Goal: Download file/media

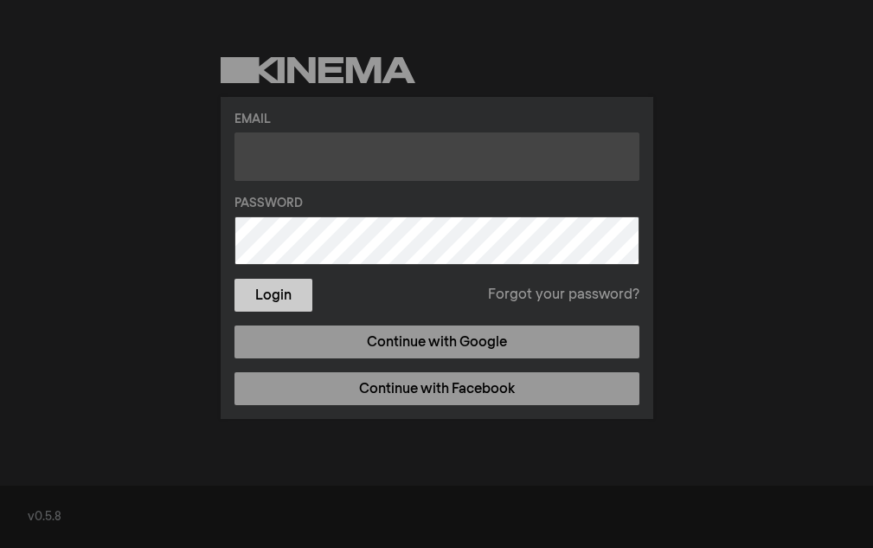
type input "alexis.rogers@llcc.edu"
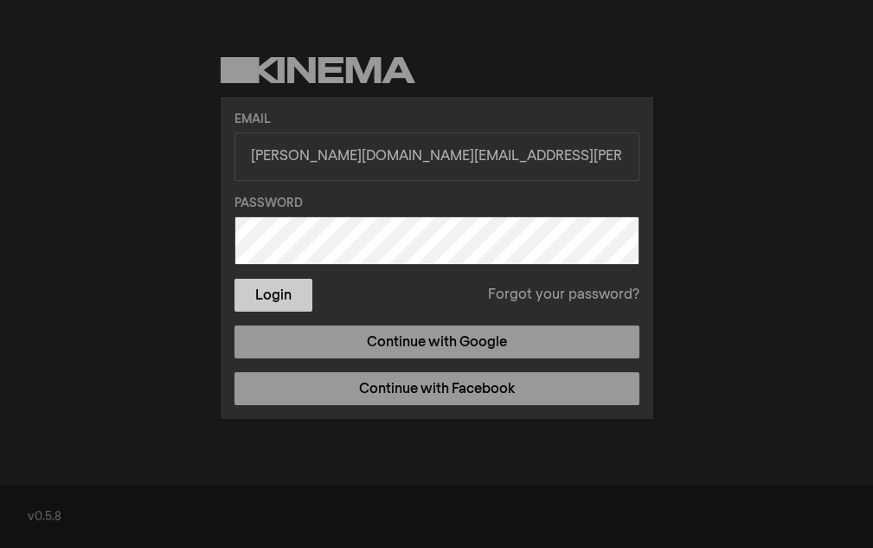
click at [269, 296] on button "Login" at bounding box center [274, 295] width 78 height 33
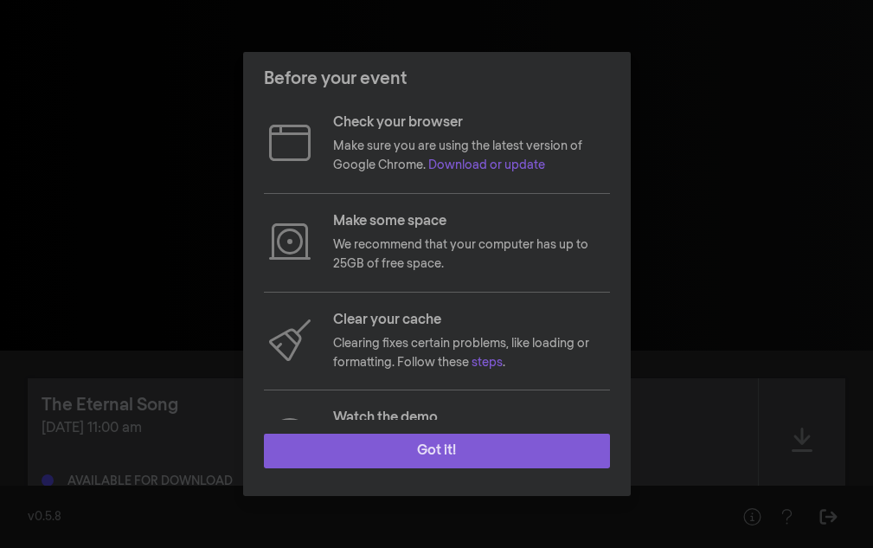
click at [452, 437] on button "Got it!" at bounding box center [437, 451] width 346 height 35
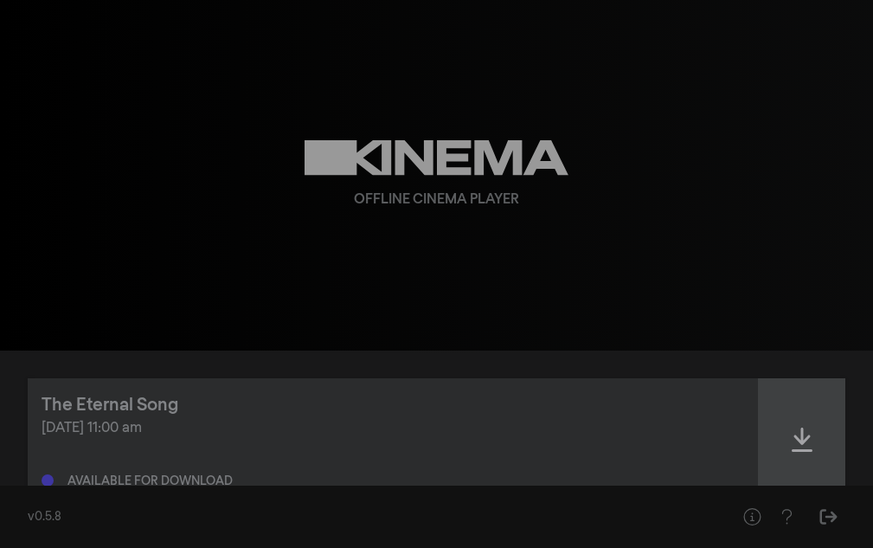
click at [797, 440] on icon at bounding box center [802, 440] width 21 height 24
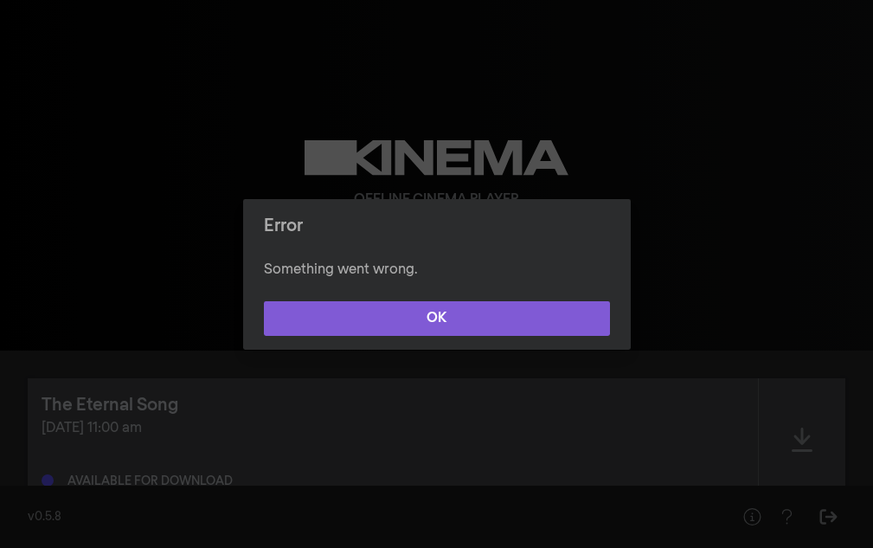
click at [462, 312] on button "OK" at bounding box center [437, 318] width 346 height 35
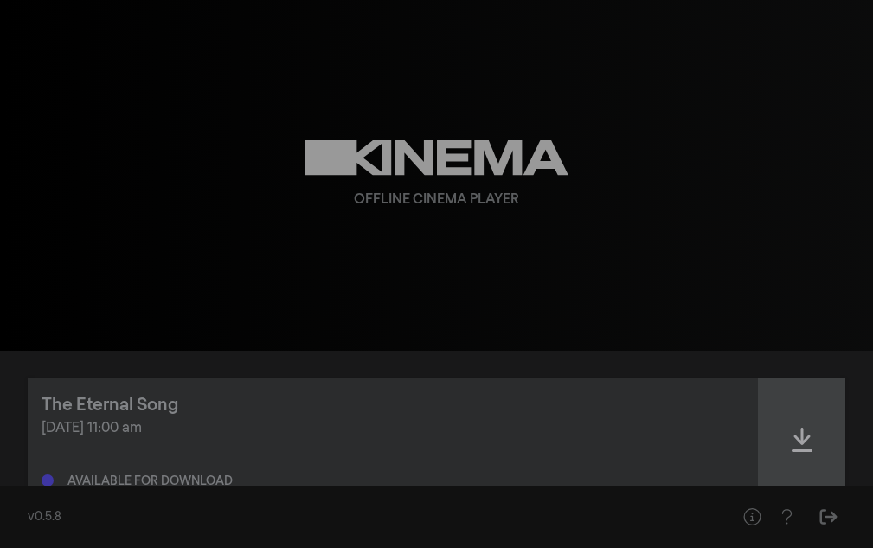
click at [815, 440] on div at bounding box center [802, 439] width 87 height 123
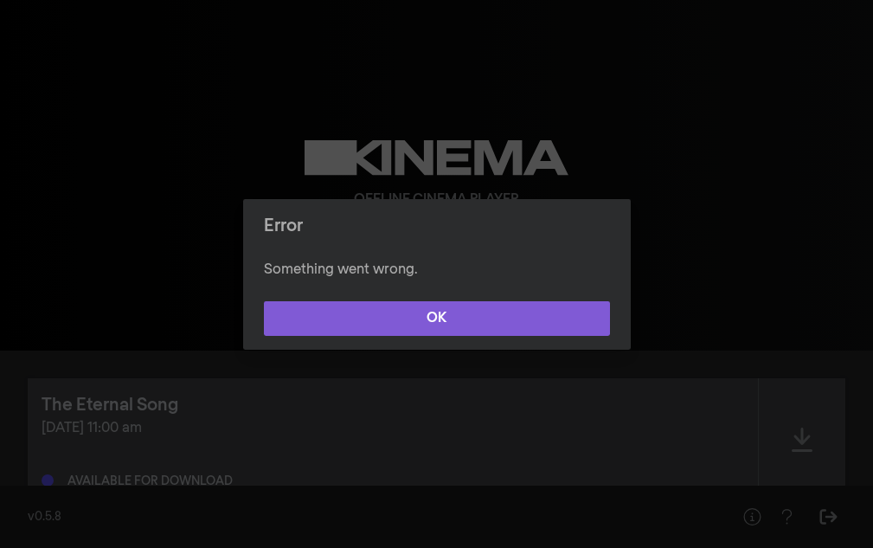
click at [461, 313] on button "OK" at bounding box center [437, 318] width 346 height 35
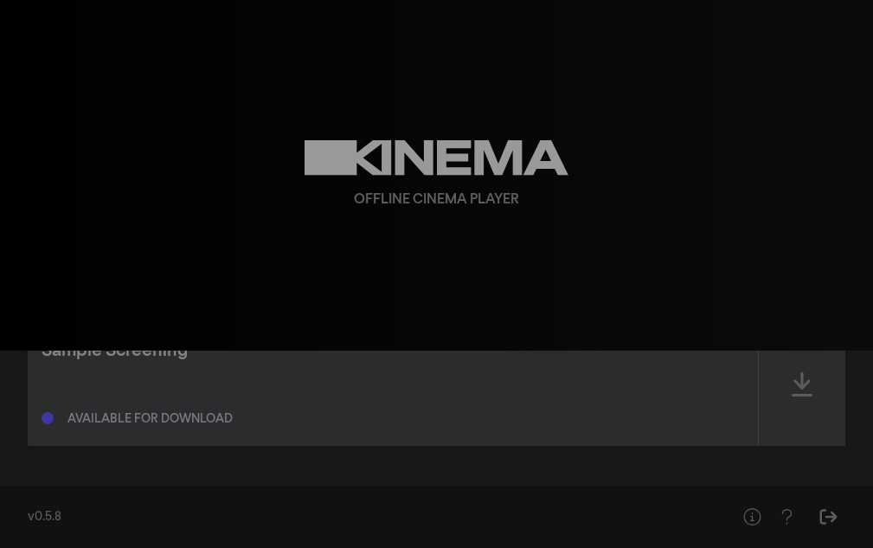
scroll to position [32, 0]
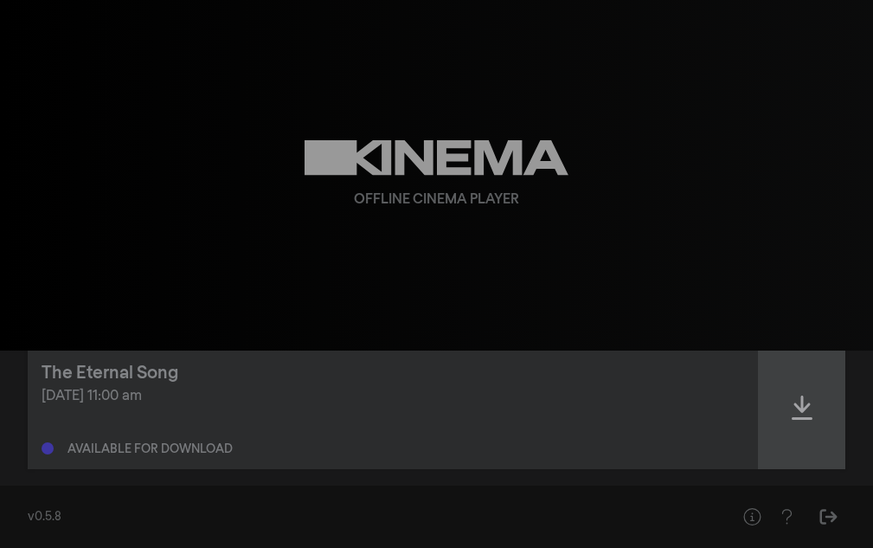
click at [792, 396] on icon at bounding box center [802, 408] width 21 height 28
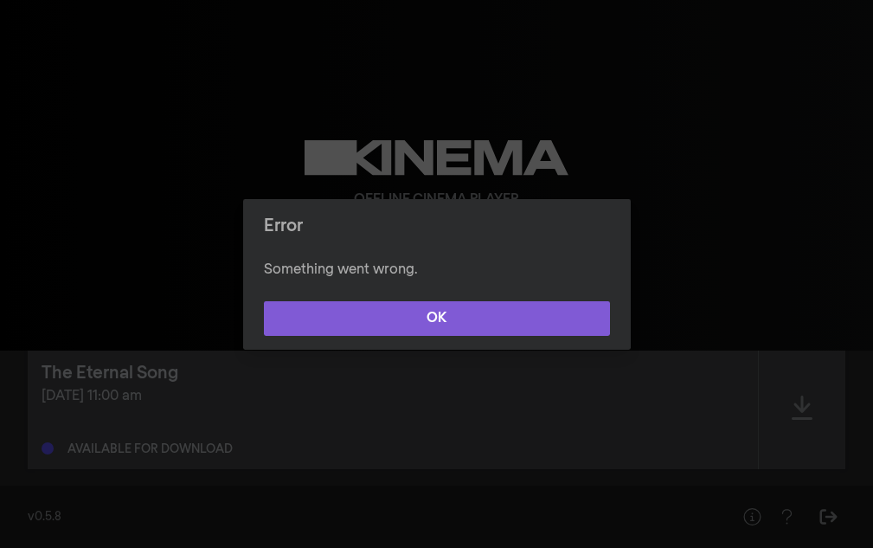
click at [482, 307] on button "OK" at bounding box center [437, 318] width 346 height 35
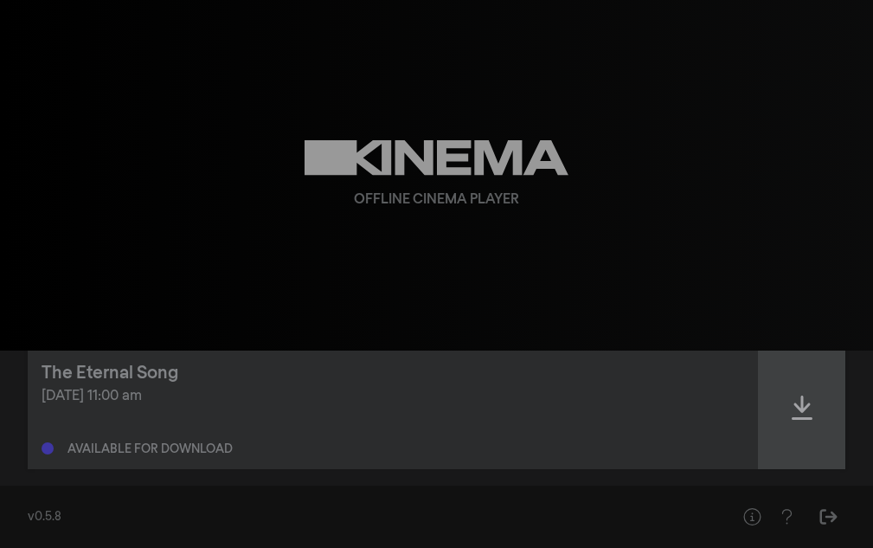
click at [812, 422] on div at bounding box center [802, 407] width 87 height 123
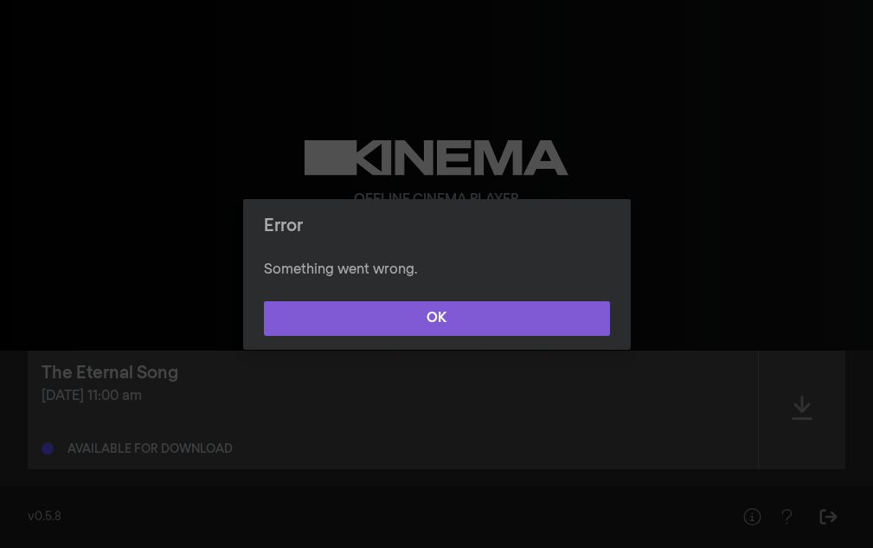
click at [481, 313] on button "OK" at bounding box center [437, 318] width 346 height 35
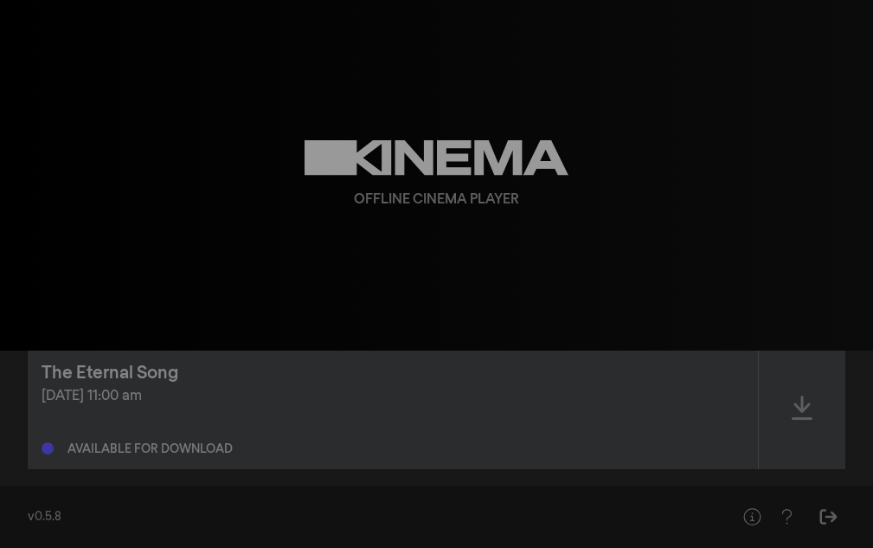
click at [357, 466] on div "The Eternal Song Oct 13, 2025 at 11:00 am Available for download" at bounding box center [393, 407] width 731 height 123
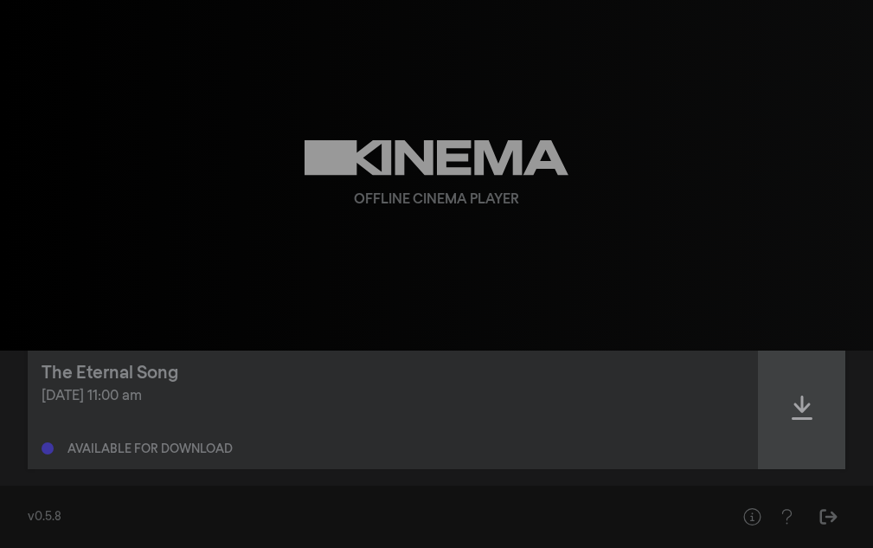
click at [823, 426] on div at bounding box center [802, 407] width 87 height 123
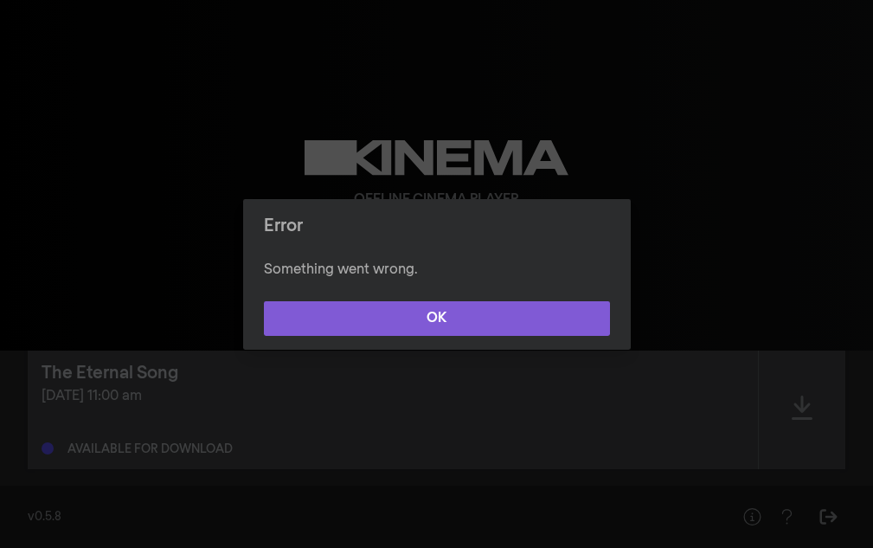
click at [512, 329] on button "OK" at bounding box center [437, 318] width 346 height 35
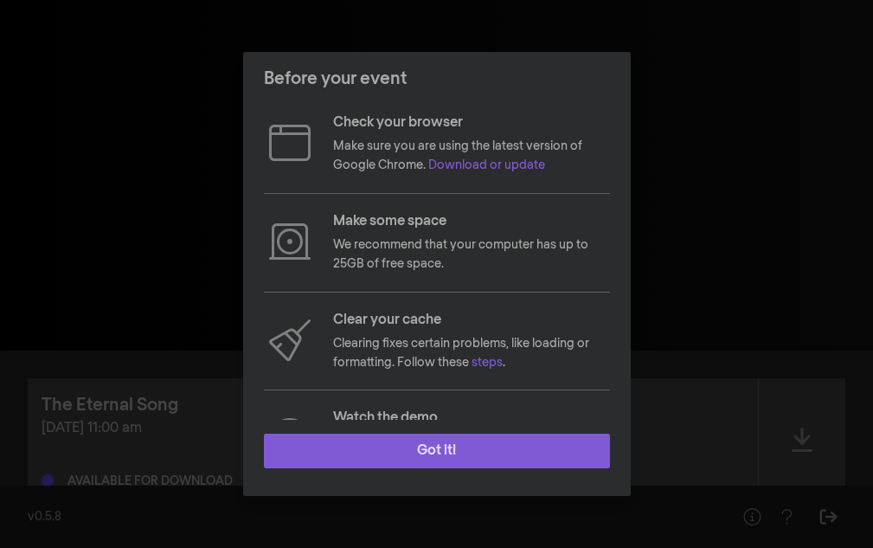
click at [467, 458] on button "Got it!" at bounding box center [437, 451] width 346 height 35
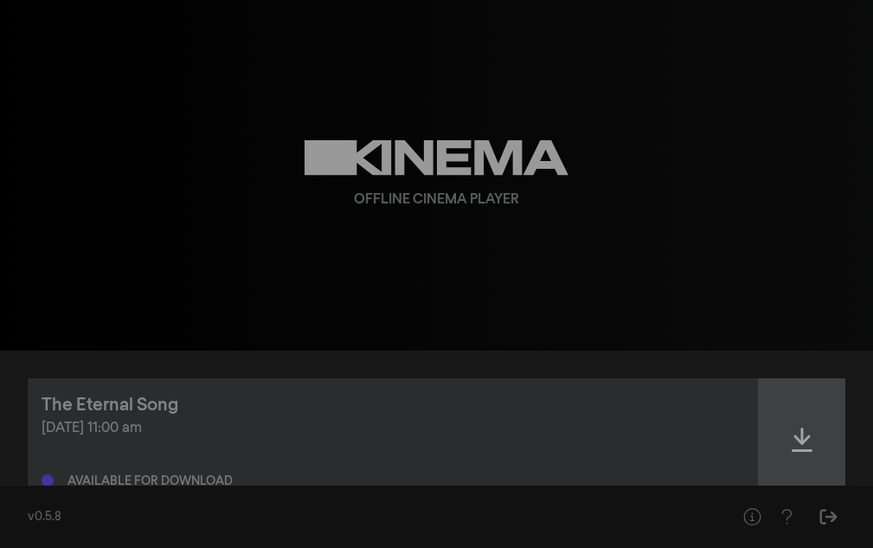
click at [819, 446] on div at bounding box center [802, 439] width 87 height 123
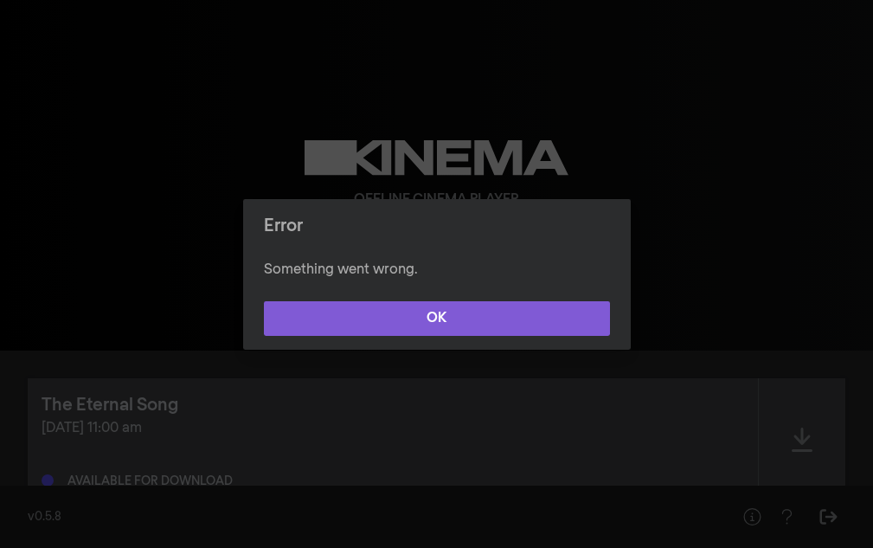
click at [590, 320] on button "OK" at bounding box center [437, 318] width 346 height 35
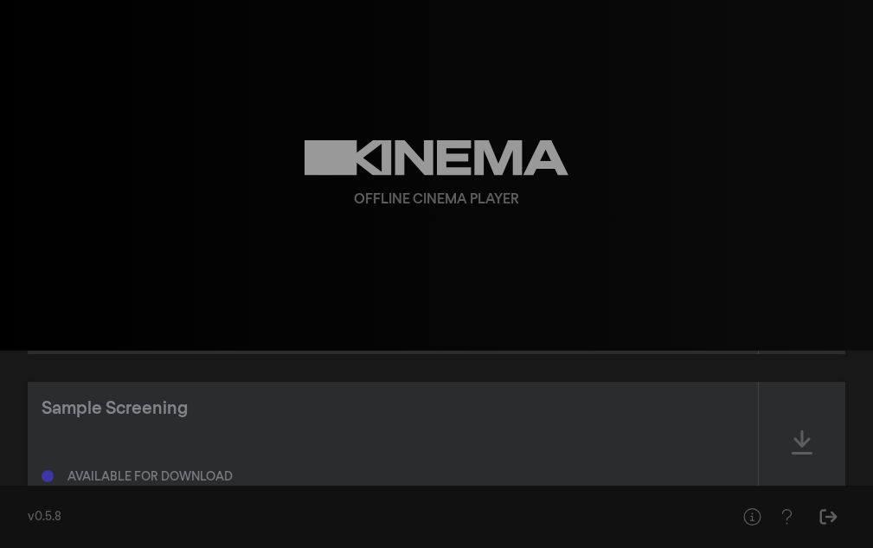
scroll to position [32, 0]
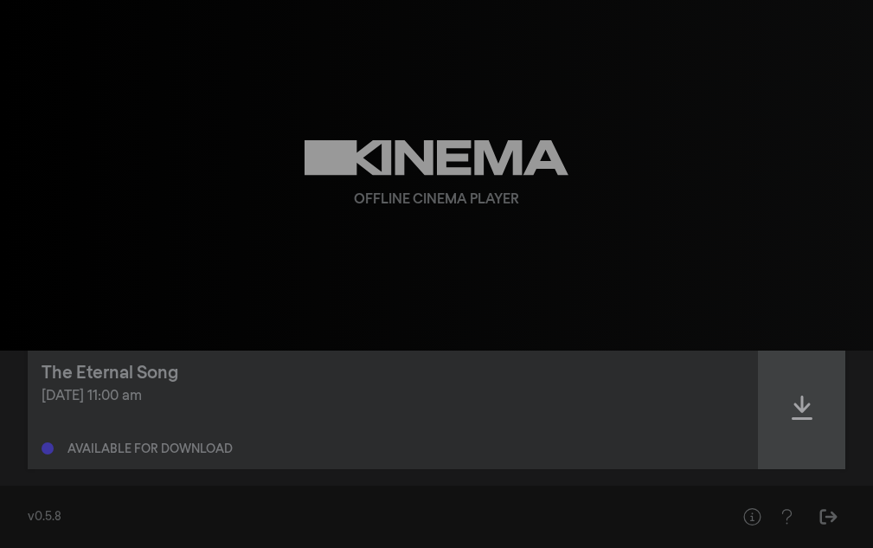
click at [816, 391] on div at bounding box center [802, 407] width 87 height 123
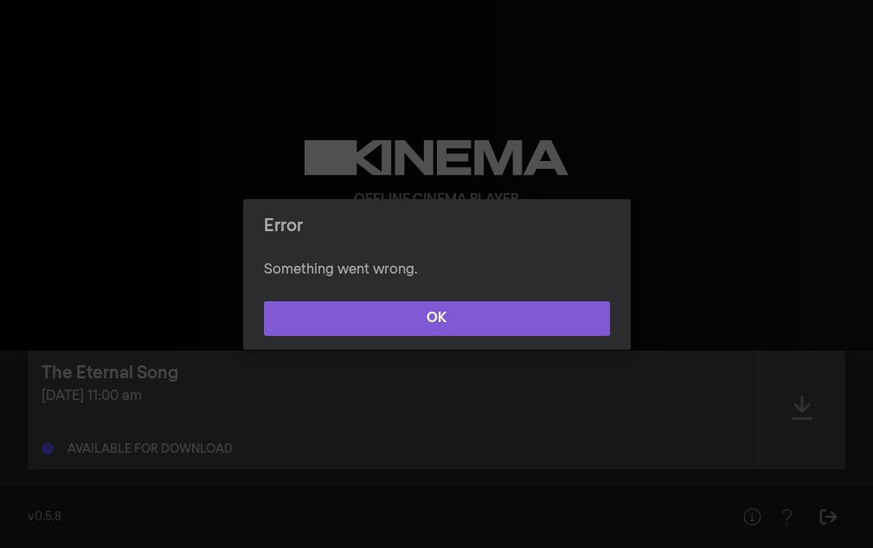
click at [516, 313] on button "OK" at bounding box center [437, 318] width 346 height 35
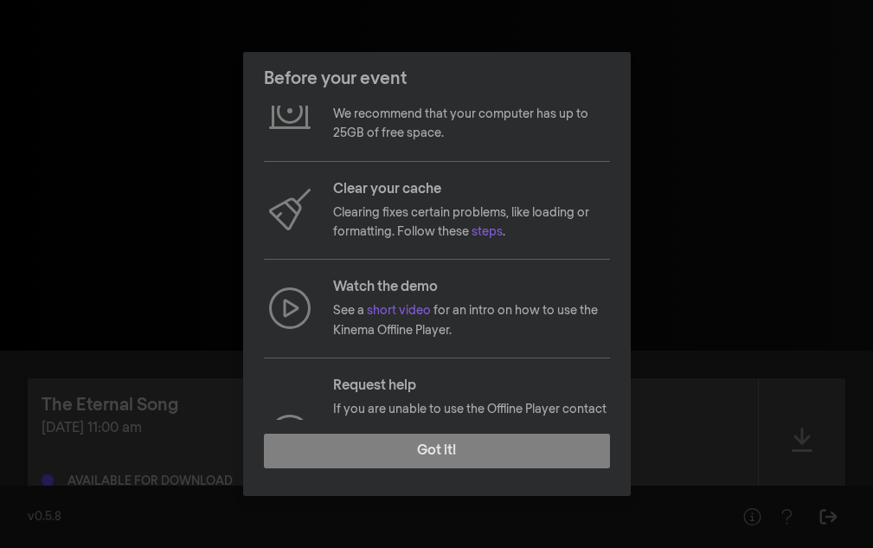
scroll to position [215, 0]
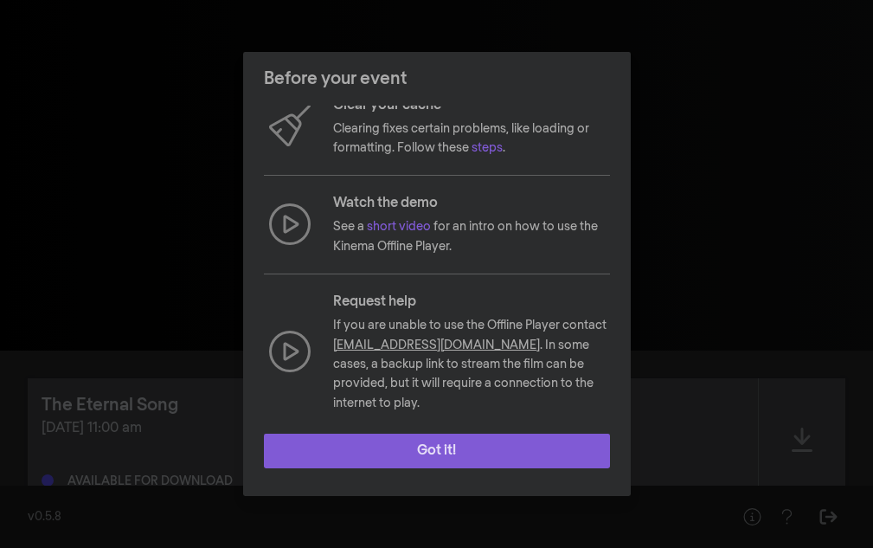
click at [493, 446] on button "Got it!" at bounding box center [437, 451] width 346 height 35
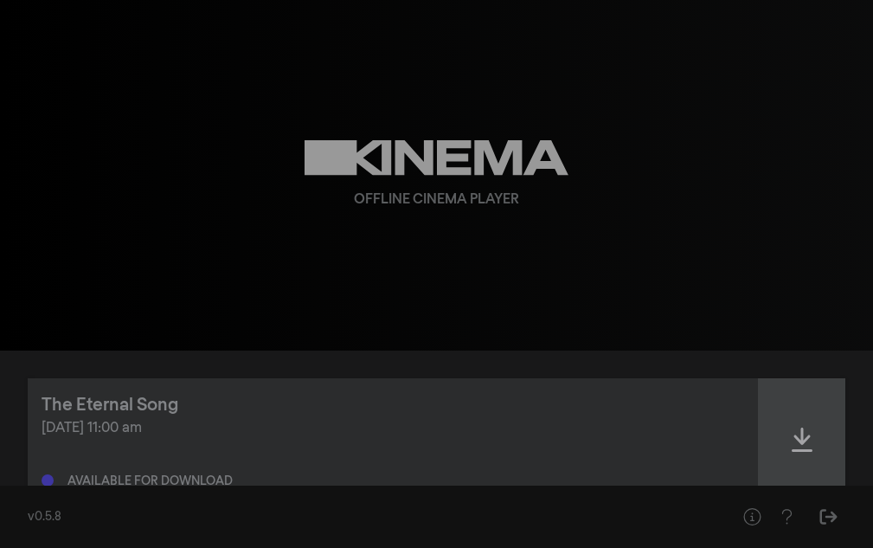
click at [815, 448] on div at bounding box center [802, 439] width 87 height 123
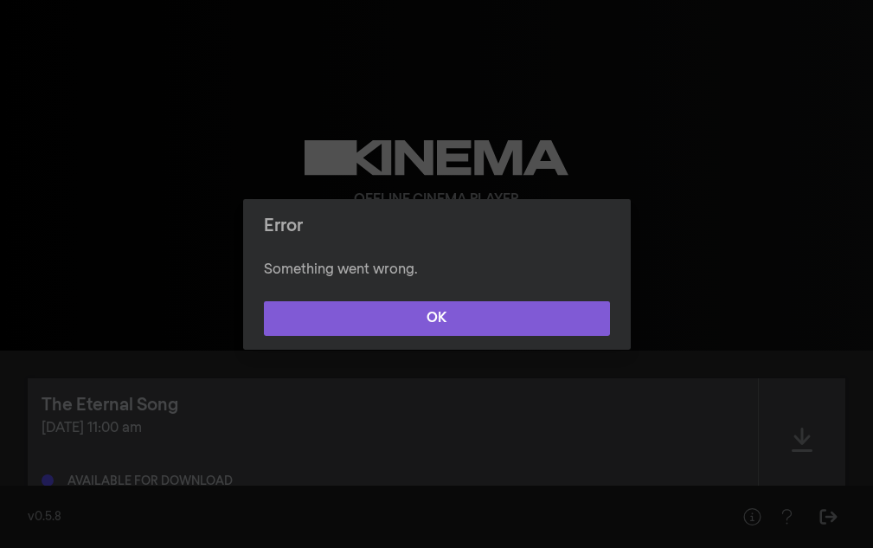
click at [483, 307] on button "OK" at bounding box center [437, 318] width 346 height 35
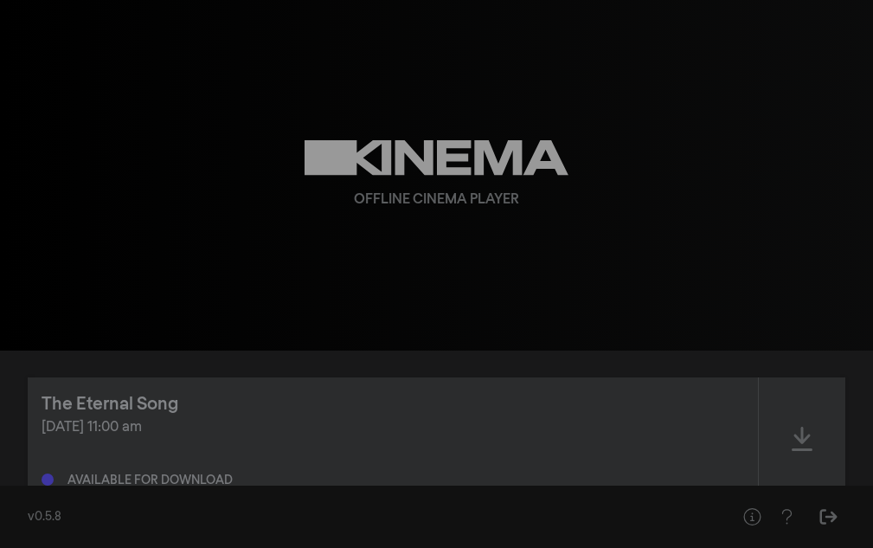
scroll to position [0, 0]
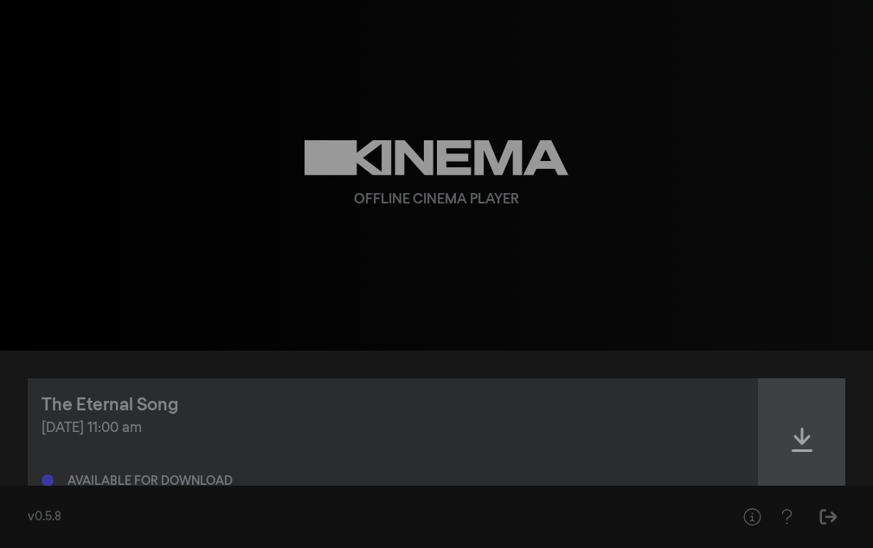
click at [813, 428] on div at bounding box center [802, 439] width 87 height 123
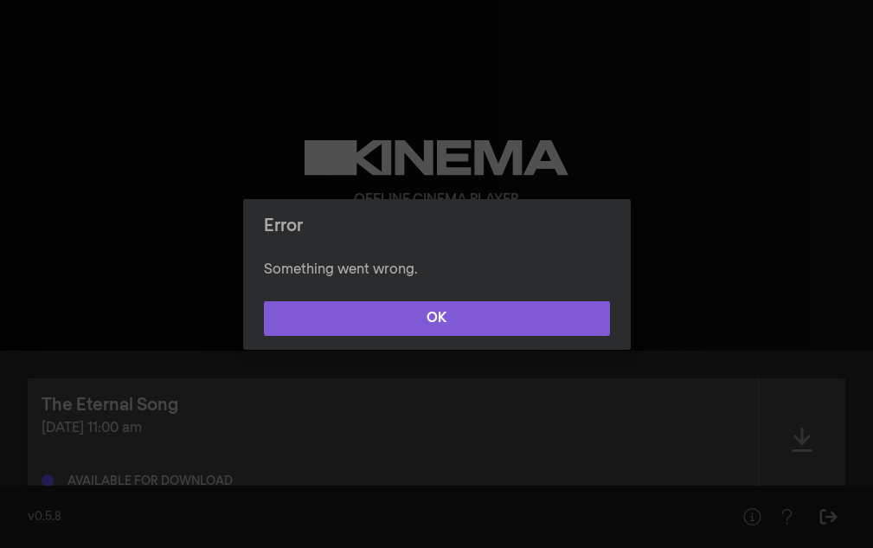
click at [552, 322] on button "OK" at bounding box center [437, 318] width 346 height 35
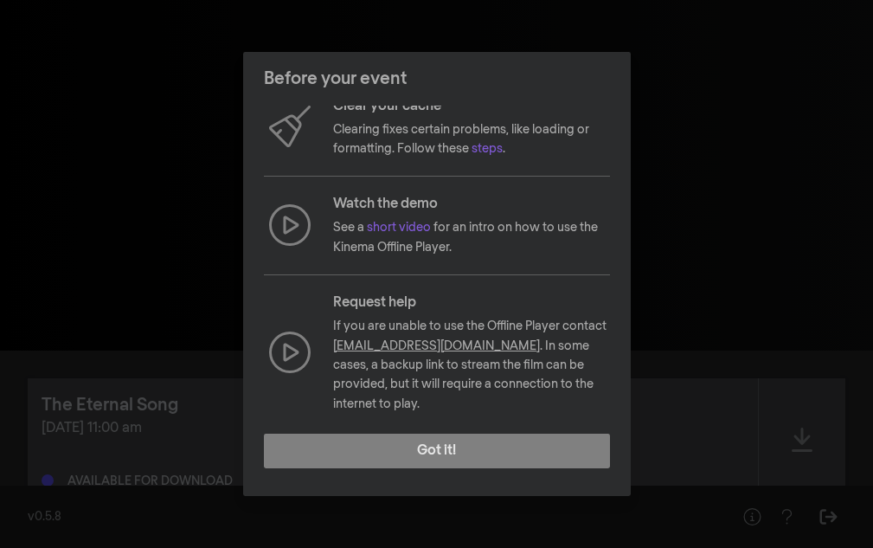
scroll to position [215, 0]
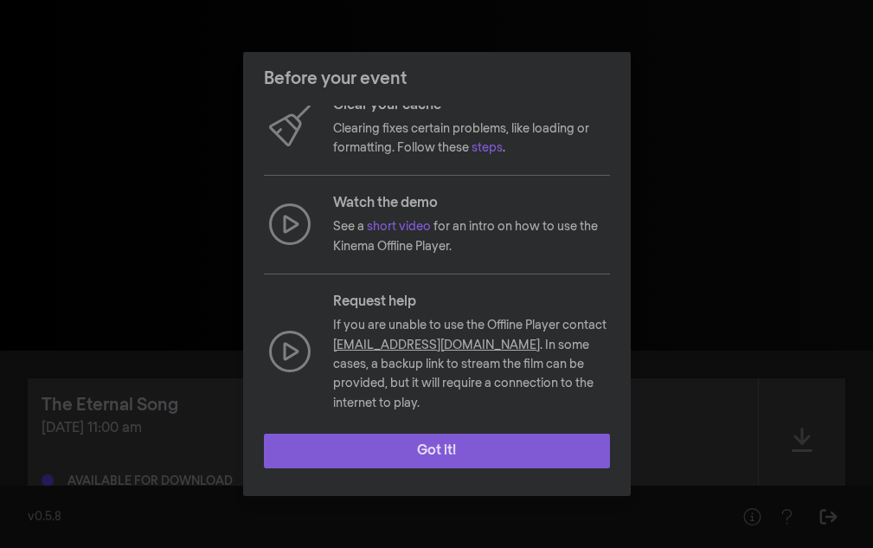
drag, startPoint x: 471, startPoint y: 448, endPoint x: 480, endPoint y: 447, distance: 8.7
click at [475, 448] on button "Got it!" at bounding box center [437, 451] width 346 height 35
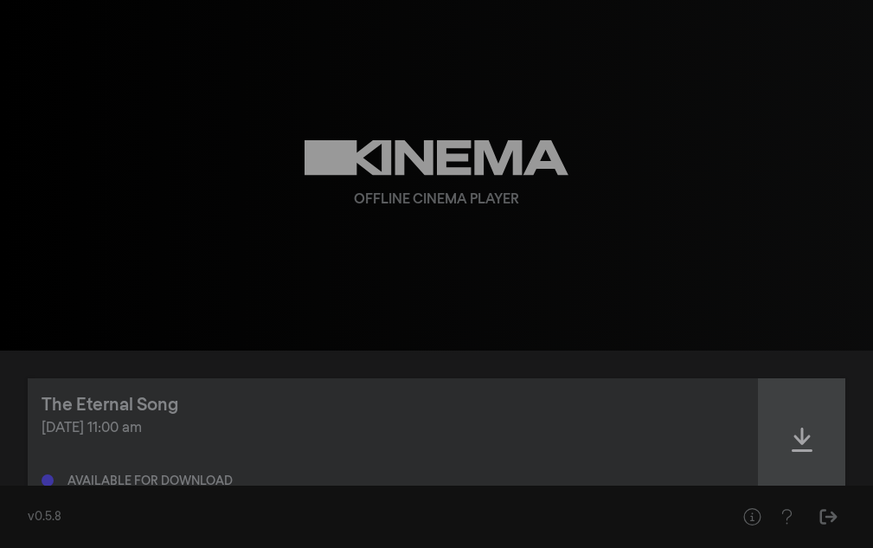
click at [812, 440] on icon at bounding box center [802, 440] width 21 height 28
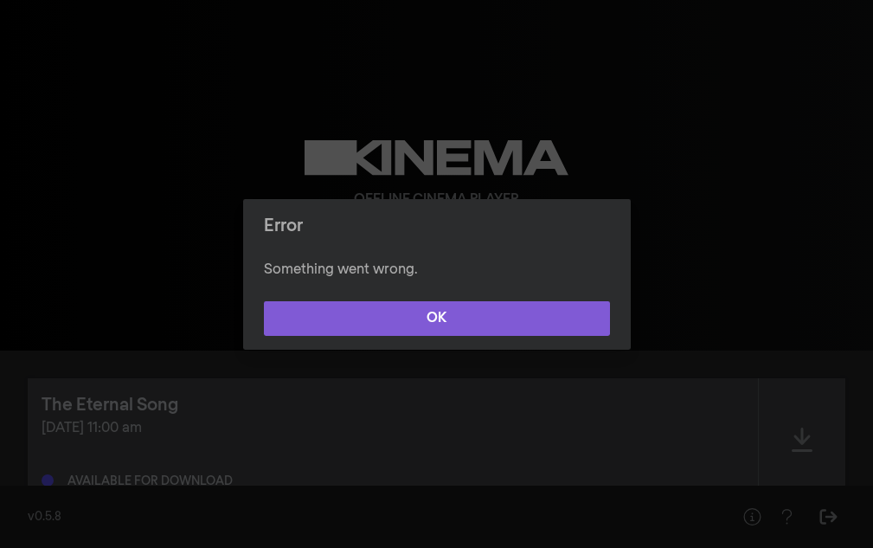
click at [445, 310] on button "OK" at bounding box center [437, 318] width 346 height 35
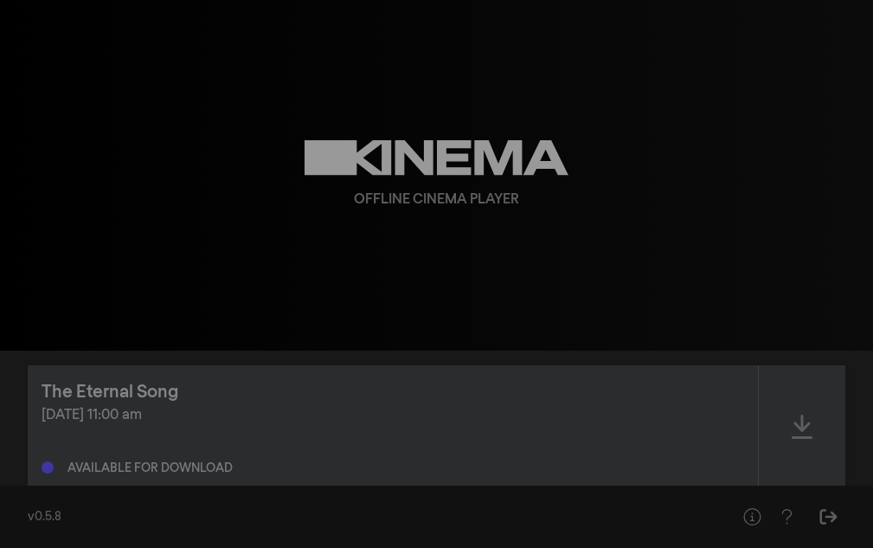
scroll to position [0, 0]
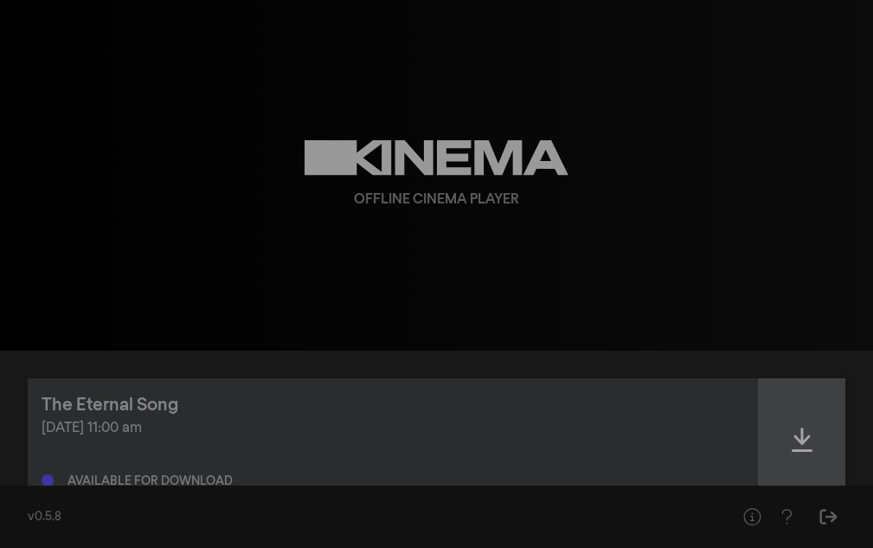
click at [771, 426] on div at bounding box center [802, 439] width 87 height 123
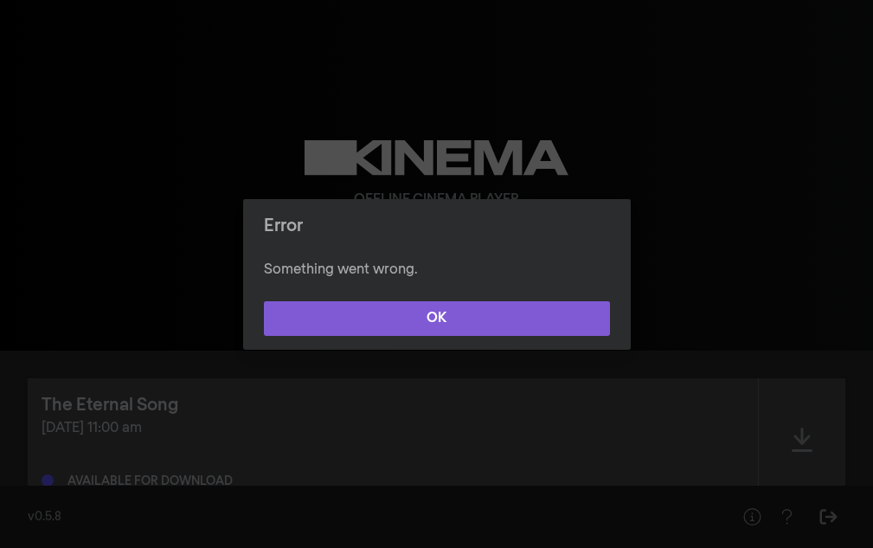
click at [484, 316] on button "OK" at bounding box center [437, 318] width 346 height 35
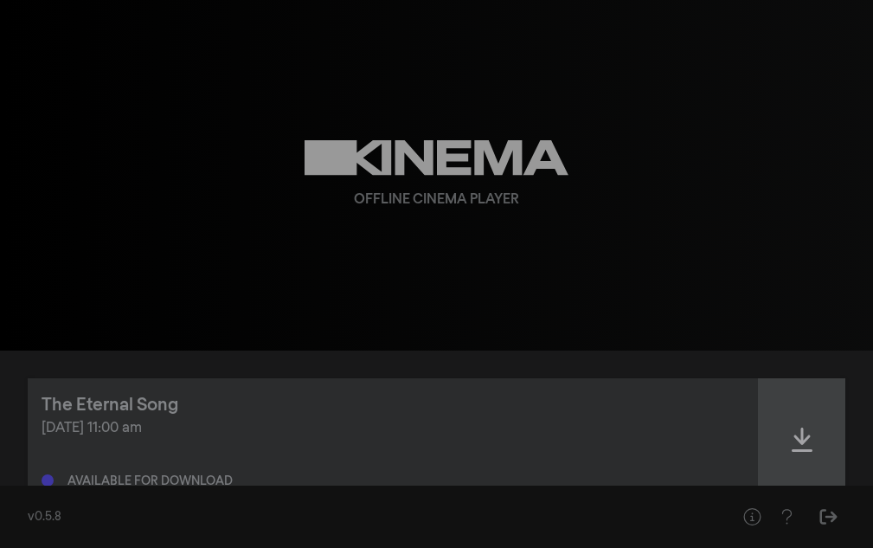
click at [797, 448] on icon at bounding box center [802, 440] width 21 height 28
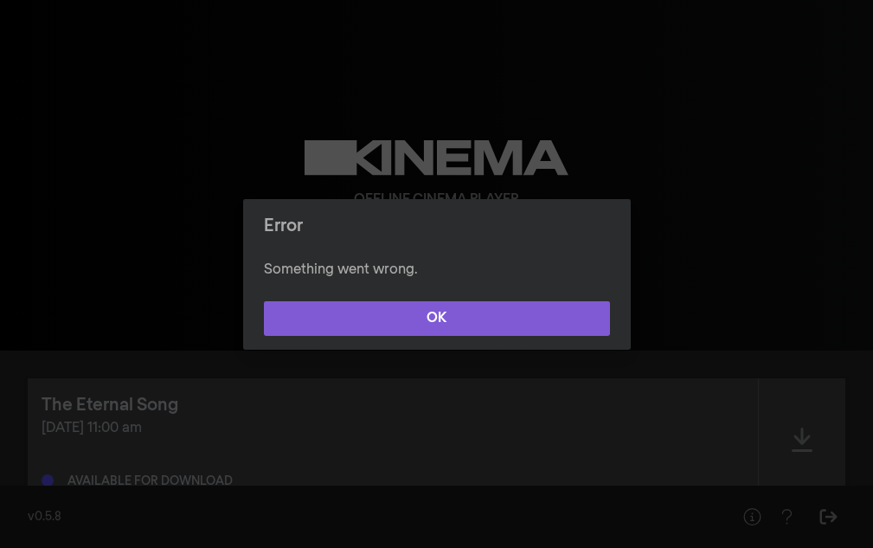
click at [485, 309] on button "OK" at bounding box center [437, 318] width 346 height 35
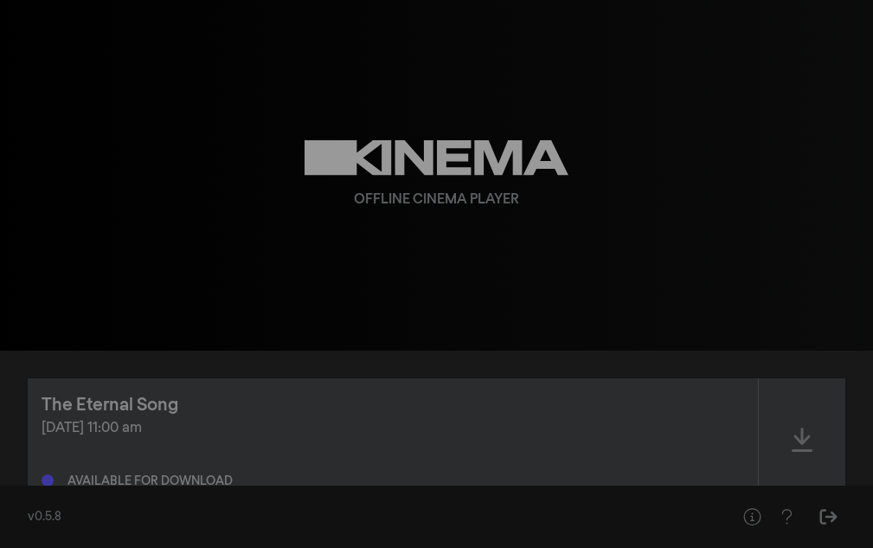
click at [358, 190] on div "Offline Cinema Player" at bounding box center [436, 200] width 165 height 21
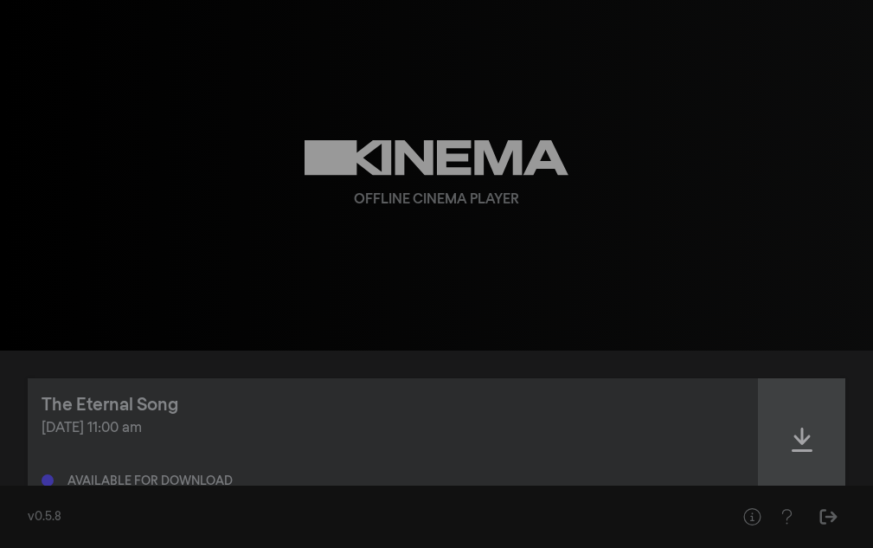
click at [781, 423] on div at bounding box center [802, 439] width 87 height 123
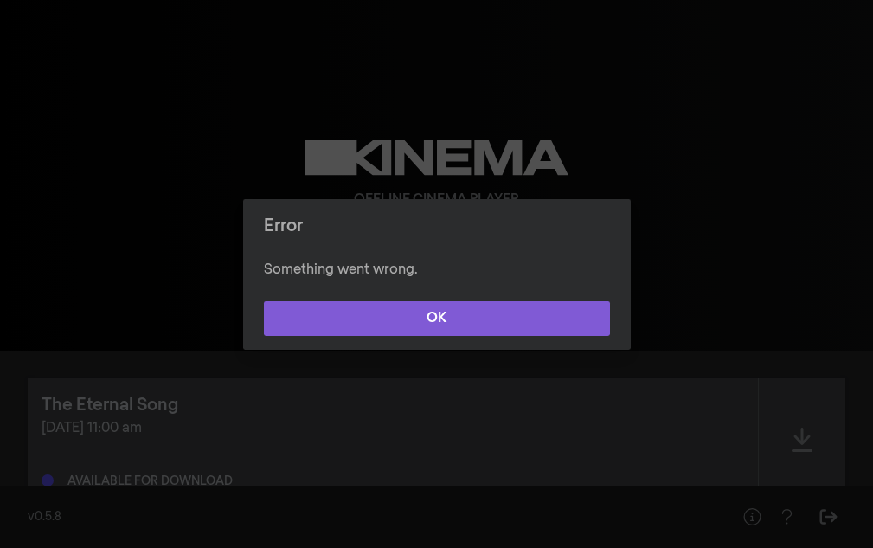
click at [577, 329] on button "OK" at bounding box center [437, 318] width 346 height 35
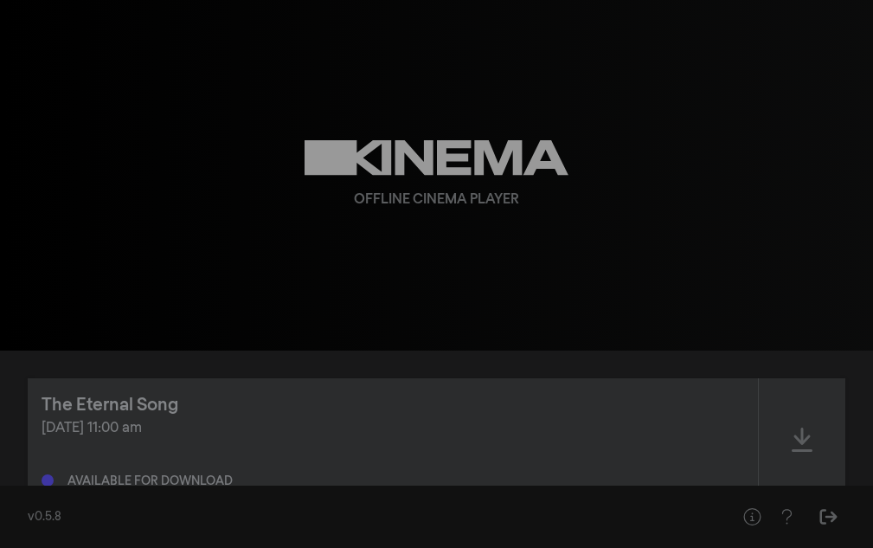
click at [519, 418] on div "[DATE] 11:00 am" at bounding box center [393, 428] width 703 height 21
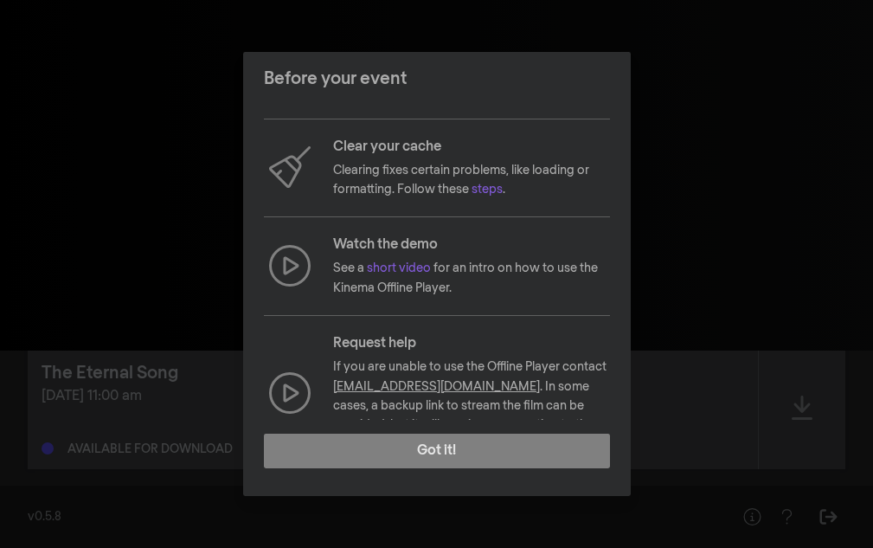
scroll to position [215, 0]
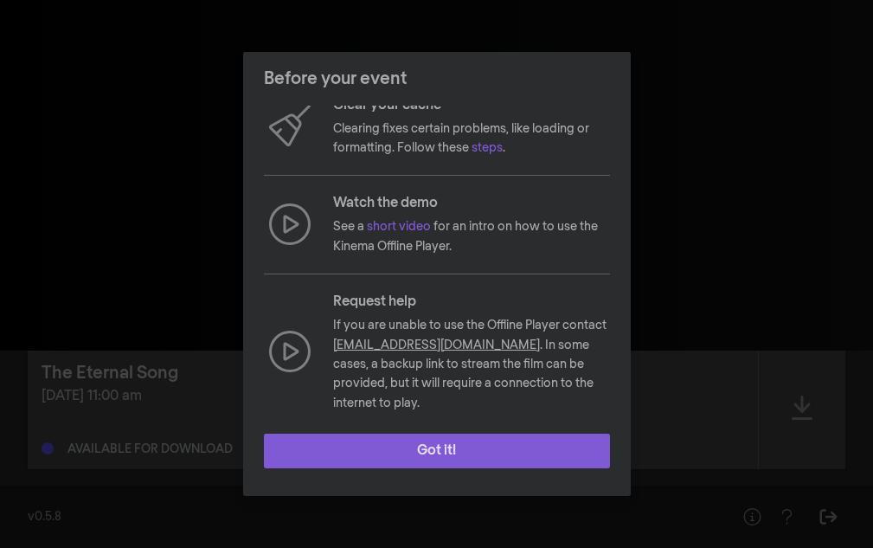
click at [500, 453] on button "Got it!" at bounding box center [437, 451] width 346 height 35
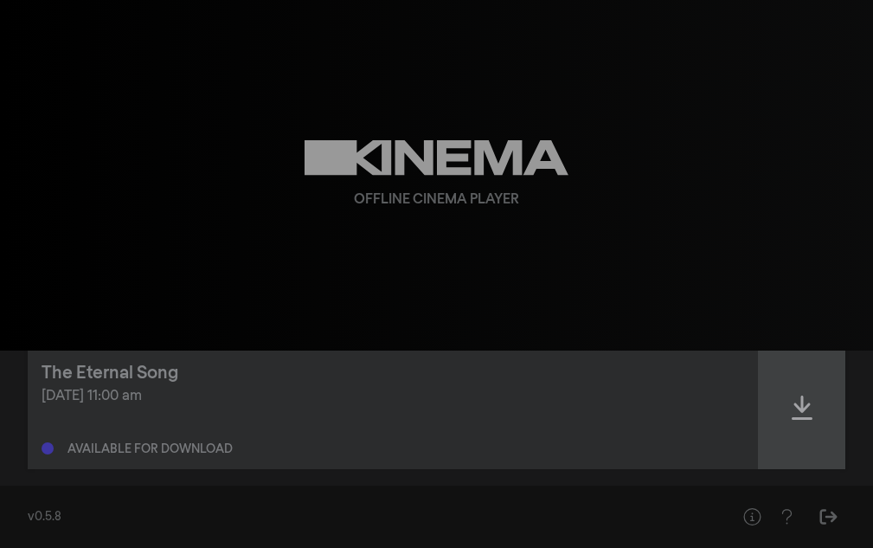
click at [801, 398] on icon at bounding box center [802, 408] width 21 height 28
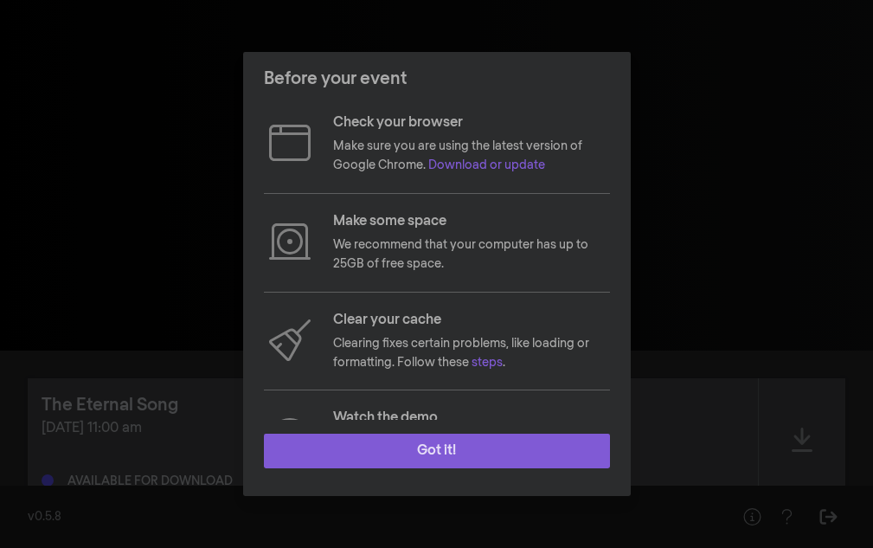
click at [456, 443] on button "Got it!" at bounding box center [437, 451] width 346 height 35
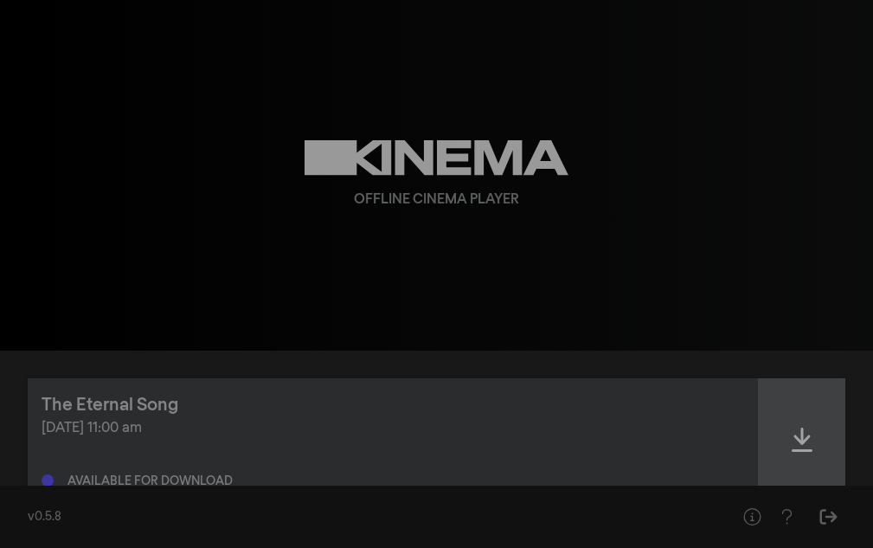
click at [795, 414] on div at bounding box center [802, 439] width 87 height 123
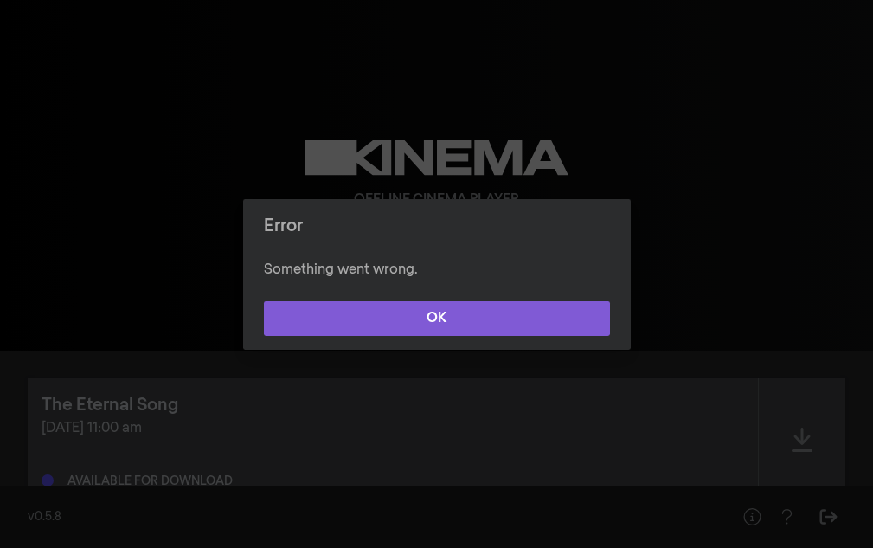
click at [576, 331] on button "OK" at bounding box center [437, 318] width 346 height 35
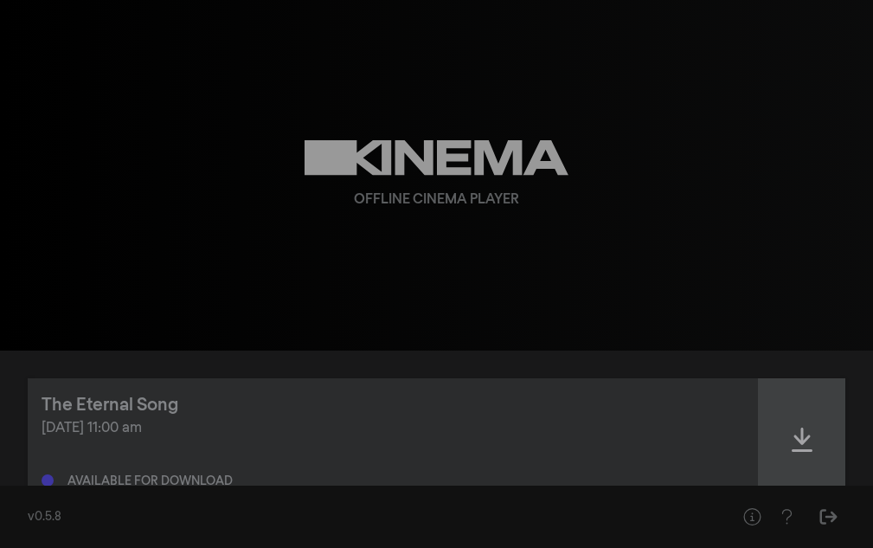
click at [778, 411] on div at bounding box center [802, 439] width 87 height 123
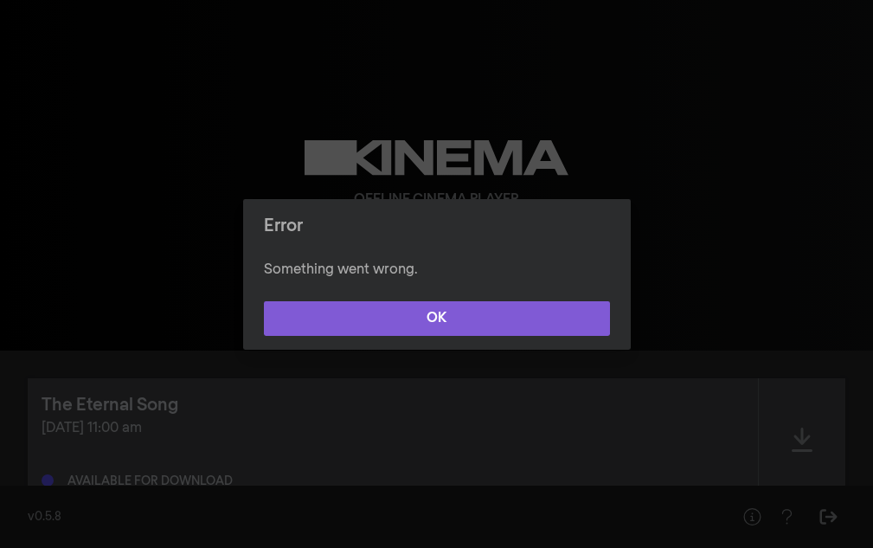
click at [566, 317] on button "OK" at bounding box center [437, 318] width 346 height 35
